Goal: Find specific page/section

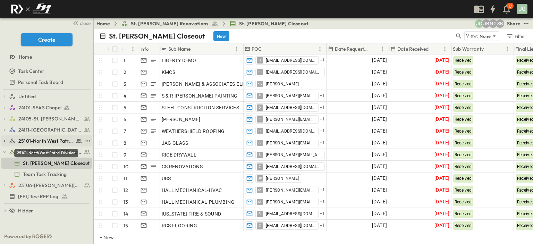
click at [34, 140] on span "25101-North West Patrol Division" at bounding box center [45, 140] width 55 height 7
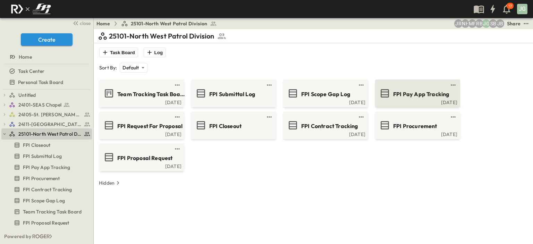
click at [408, 96] on span "FPI Pay App Tracking" at bounding box center [421, 94] width 56 height 8
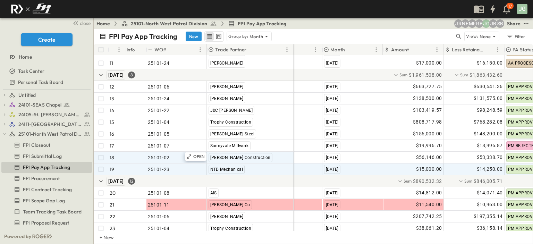
scroll to position [139, 32]
